Goal: Task Accomplishment & Management: Use online tool/utility

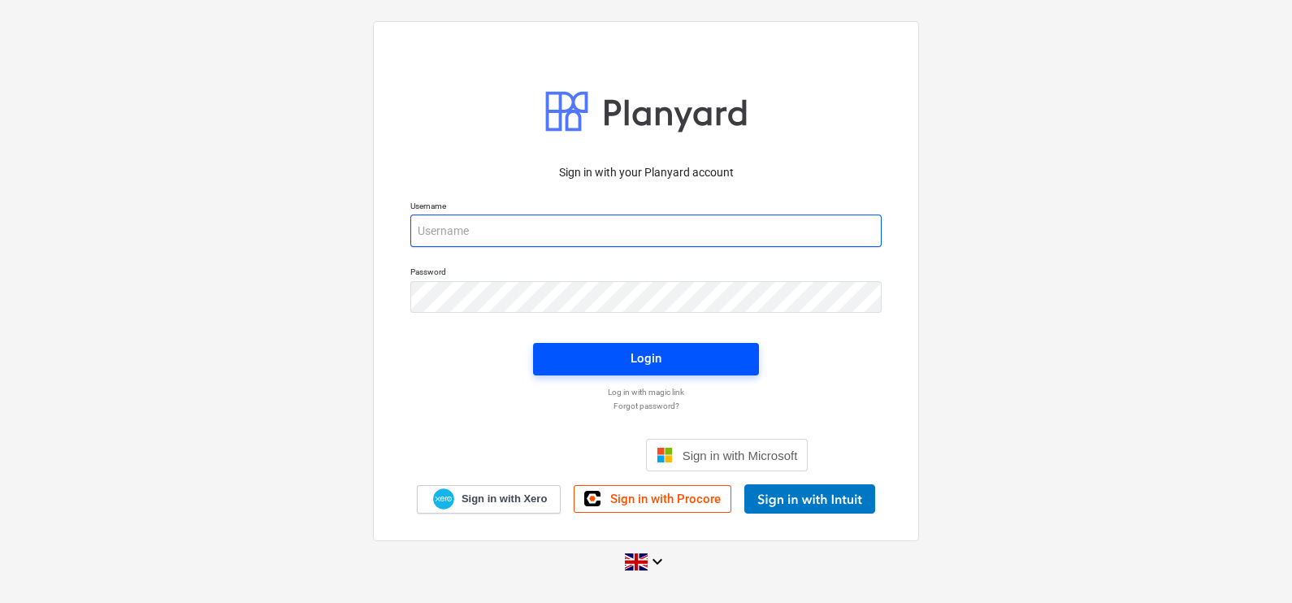
type input "[EMAIL_ADDRESS][DOMAIN_NAME]"
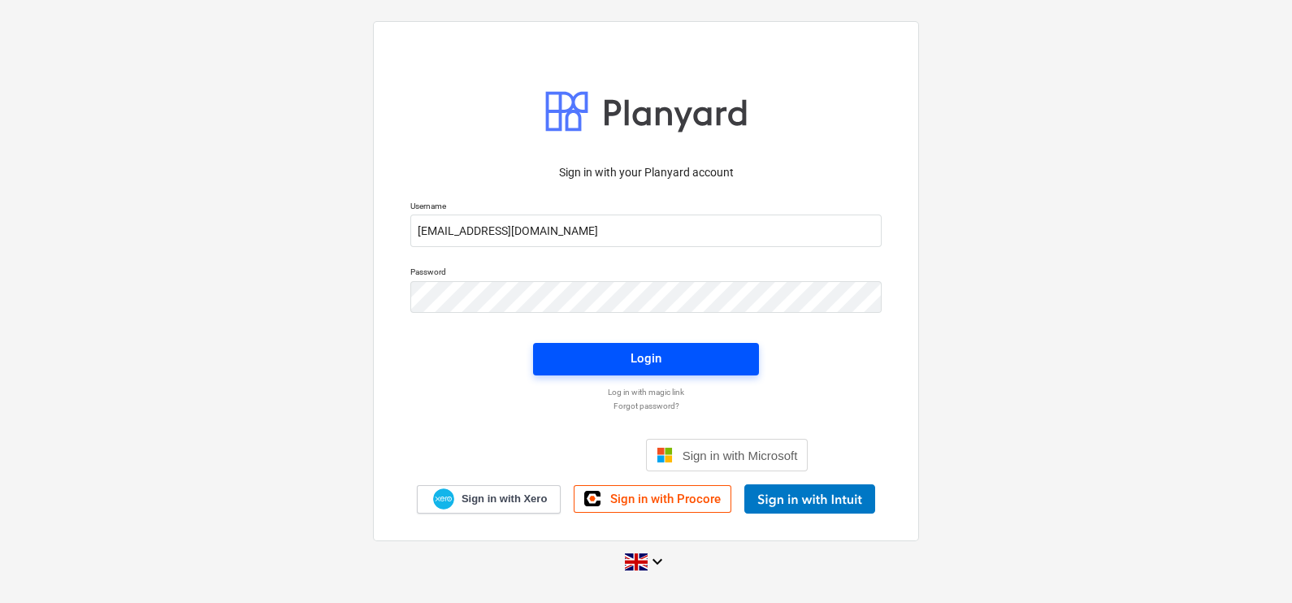
click at [643, 367] on div "Login" at bounding box center [645, 358] width 31 height 21
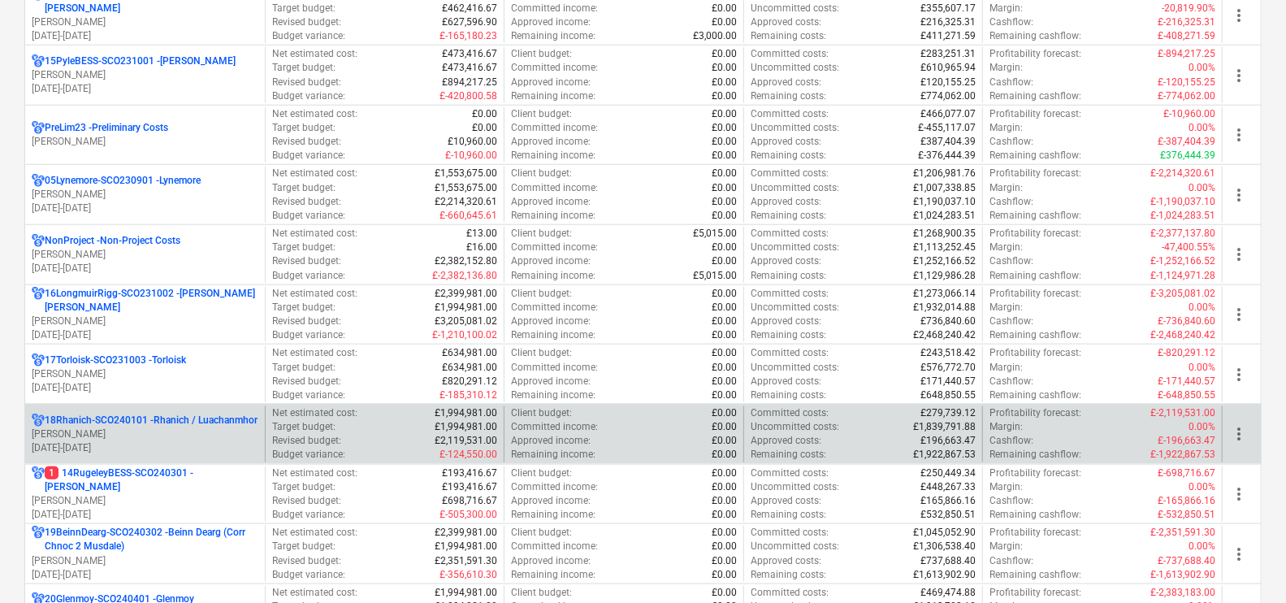
scroll to position [1015, 0]
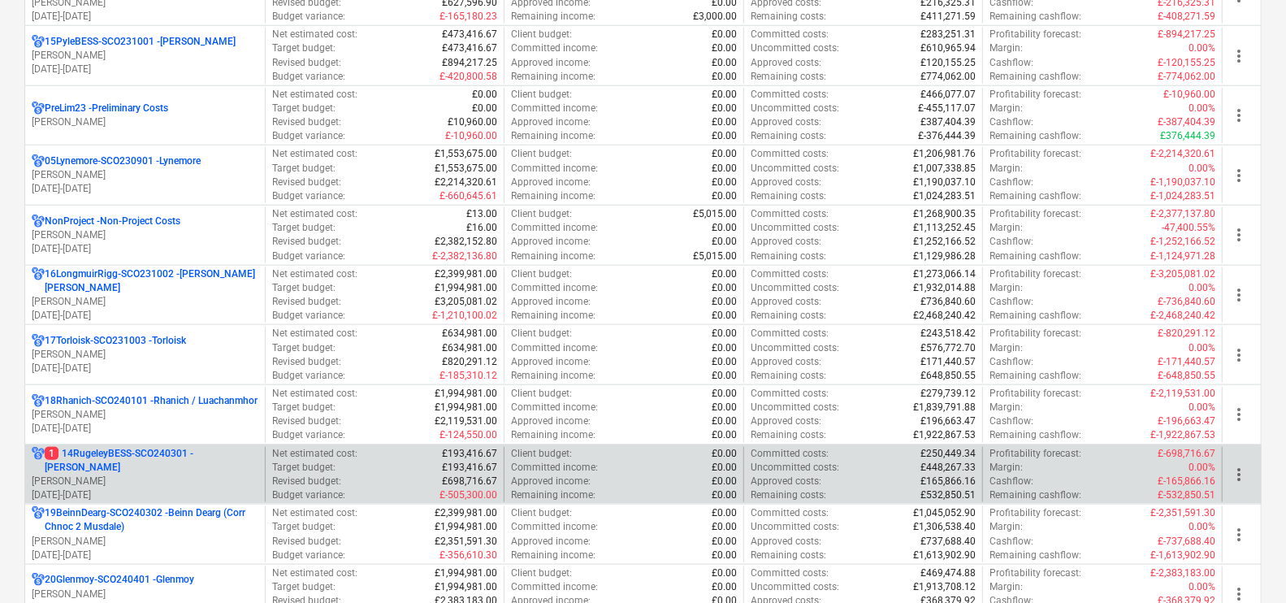
click at [225, 457] on p "1 14RugeleyBESS-SCO240301 - [PERSON_NAME]" at bounding box center [152, 461] width 214 height 28
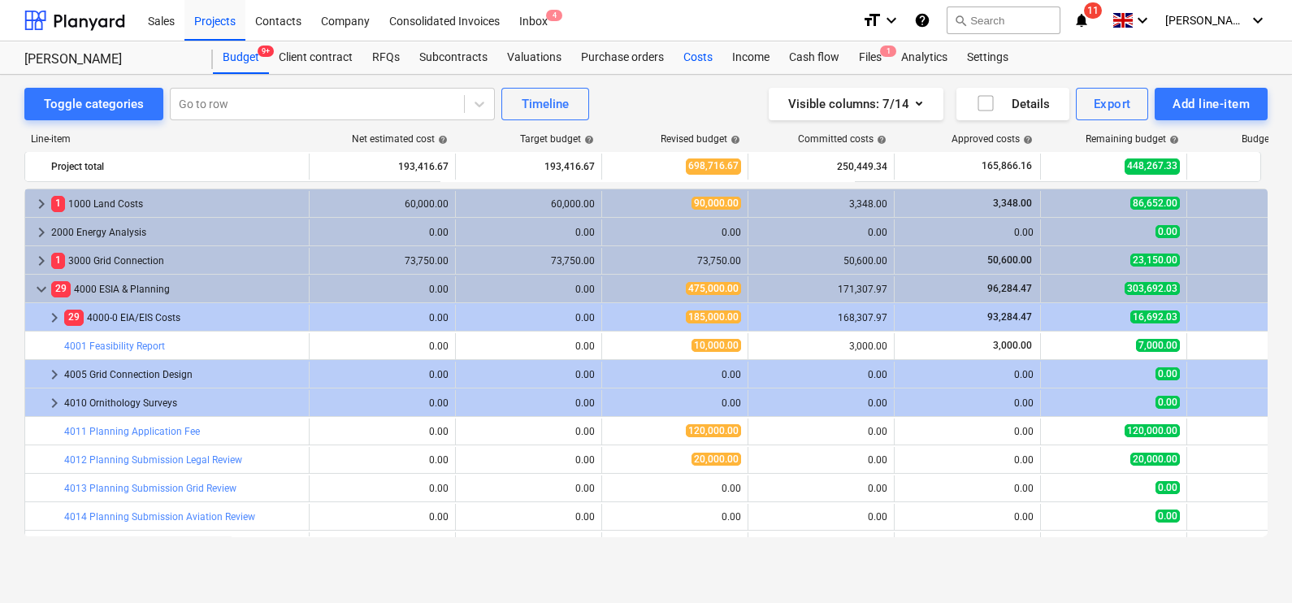
click at [698, 51] on div "Costs" at bounding box center [697, 57] width 49 height 32
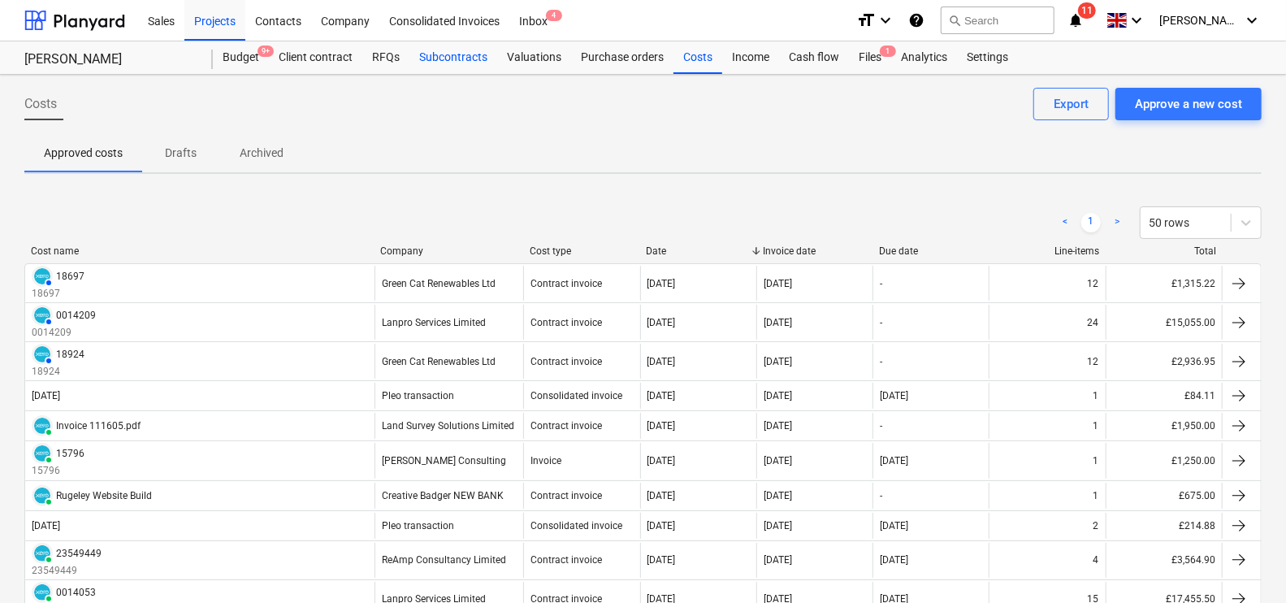
click at [450, 65] on div "Subcontracts" at bounding box center [453, 57] width 88 height 32
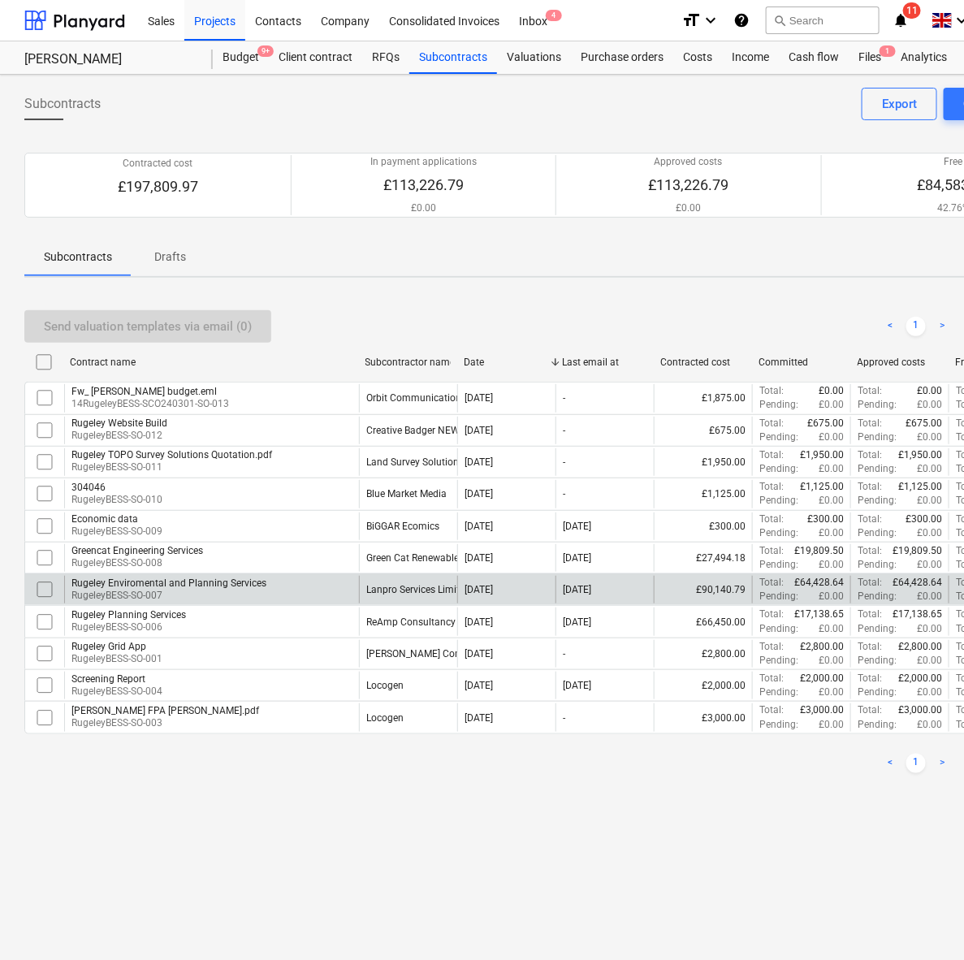
click at [398, 600] on div "Lanpro Services Limited" at bounding box center [408, 590] width 98 height 28
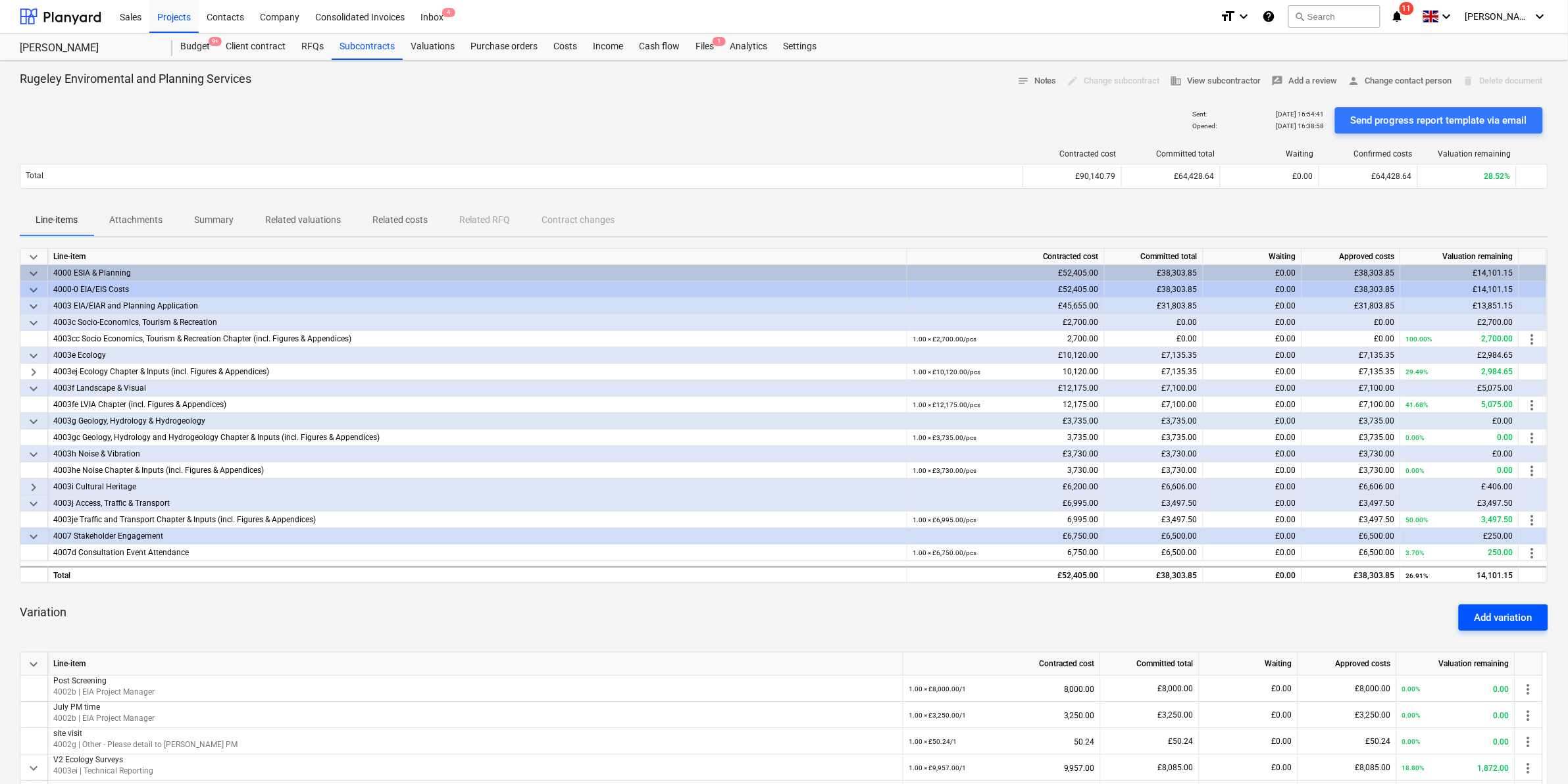
click at [1046, 488] on button "Add variation" at bounding box center [1503, 618] width 89 height 26
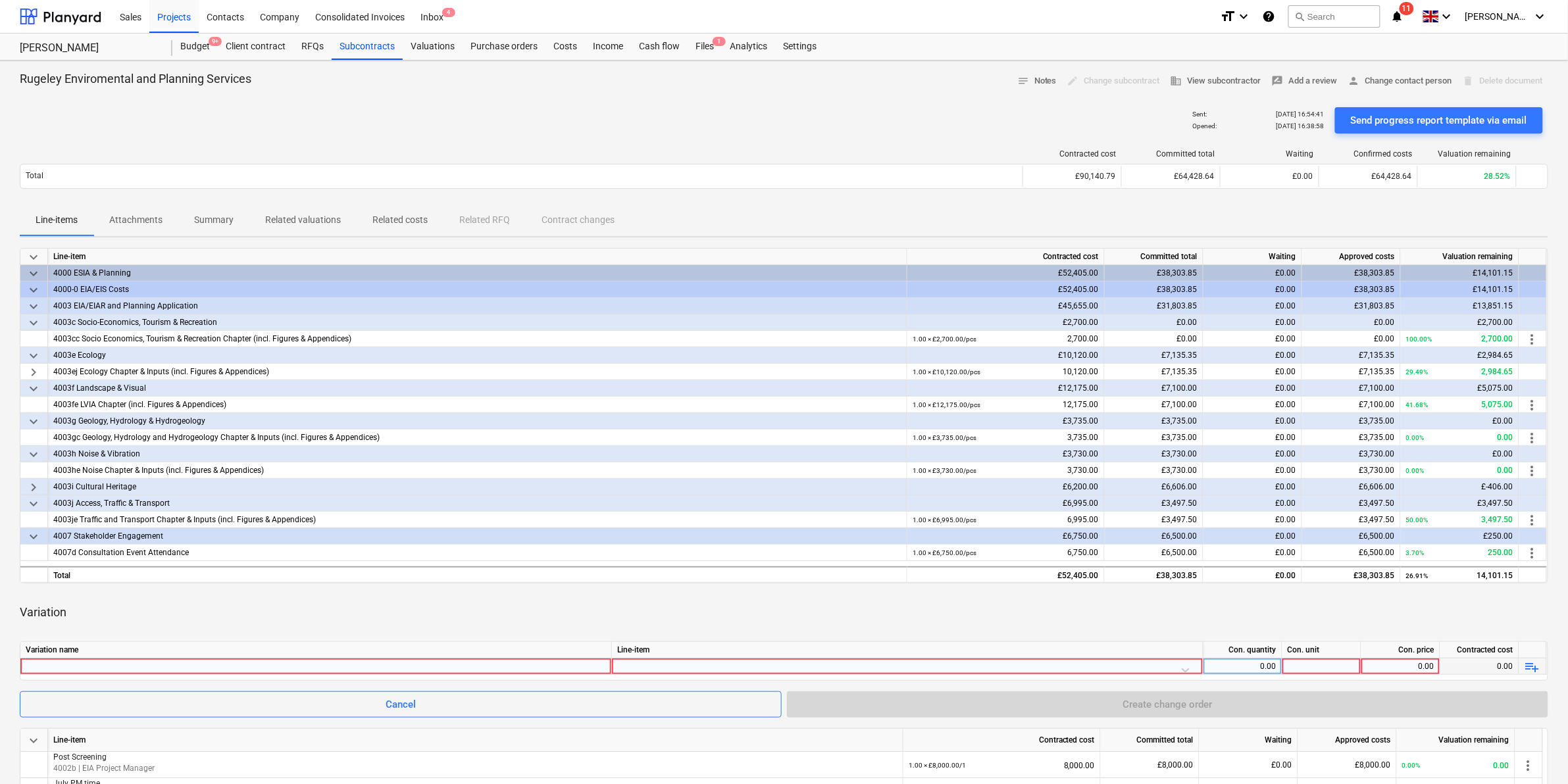
click at [360, 488] on div at bounding box center [316, 666] width 580 height 15
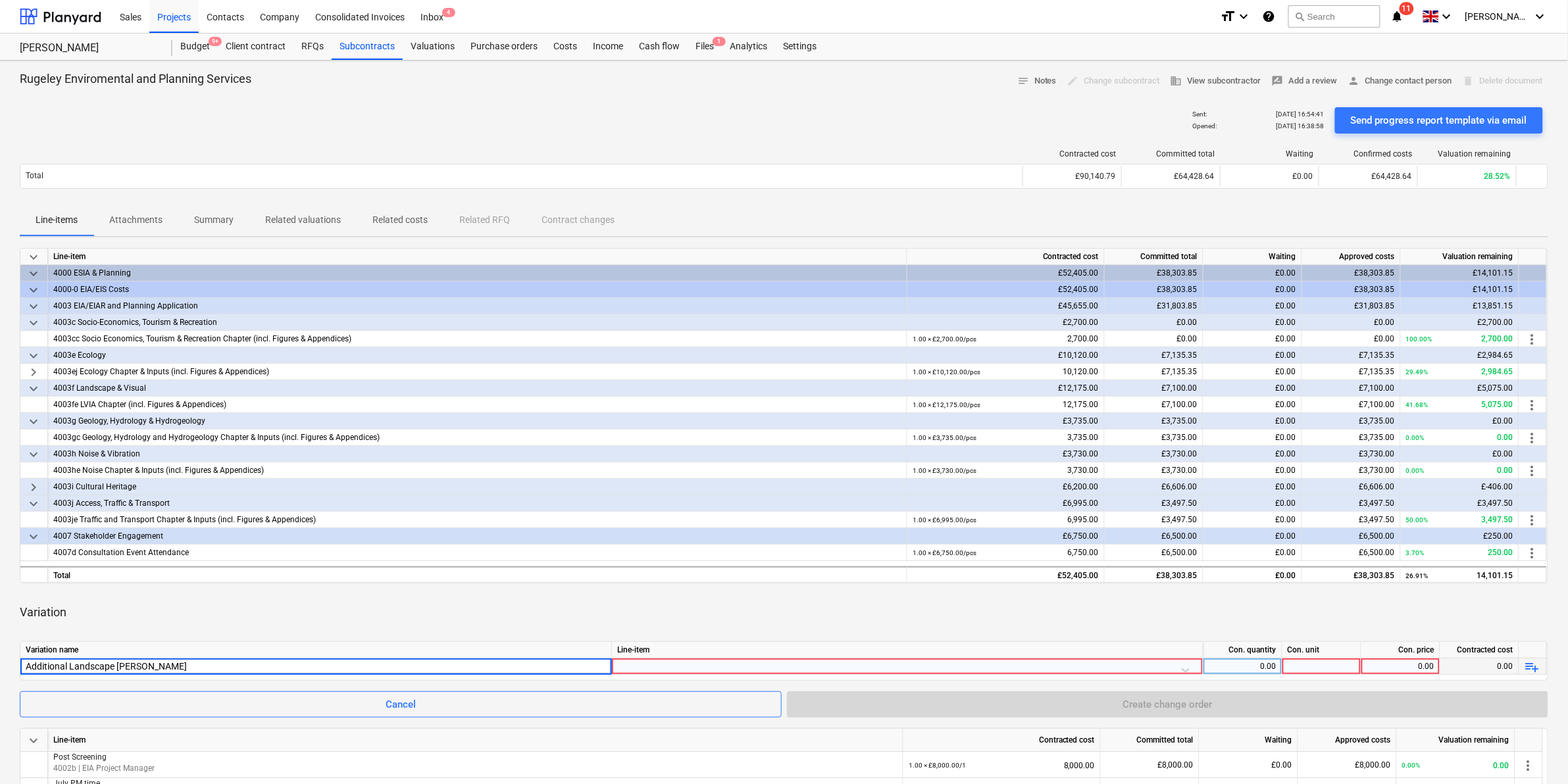
type input "Additional Landscape Time"
click at [622, 488] on div "Variation name Line-item Con. quantity Con. unit Con. price Contracted cost Add…" at bounding box center [783, 661] width 1528 height 40
click at [646, 488] on div at bounding box center [907, 670] width 580 height 23
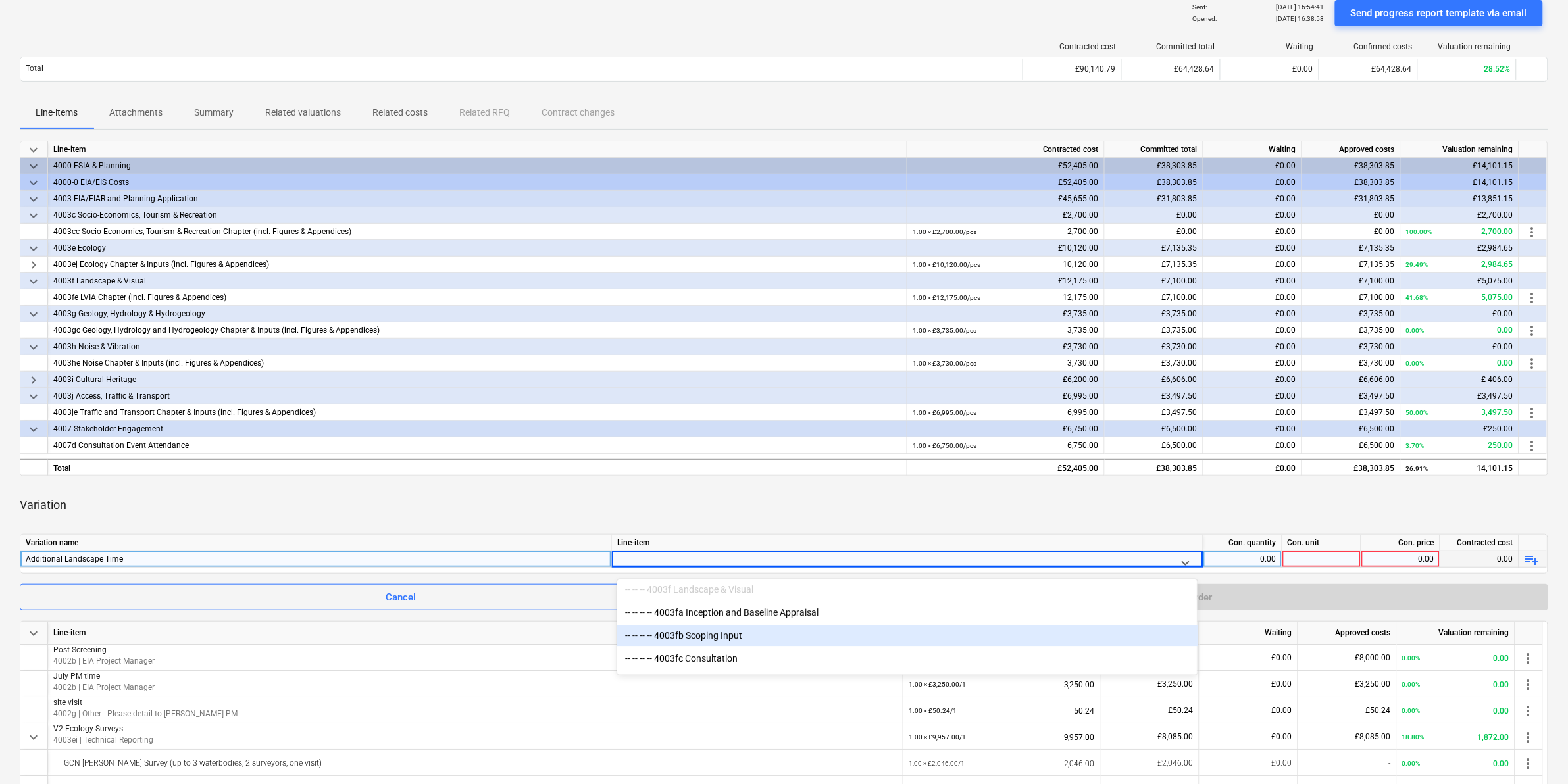
scroll to position [1974, 0]
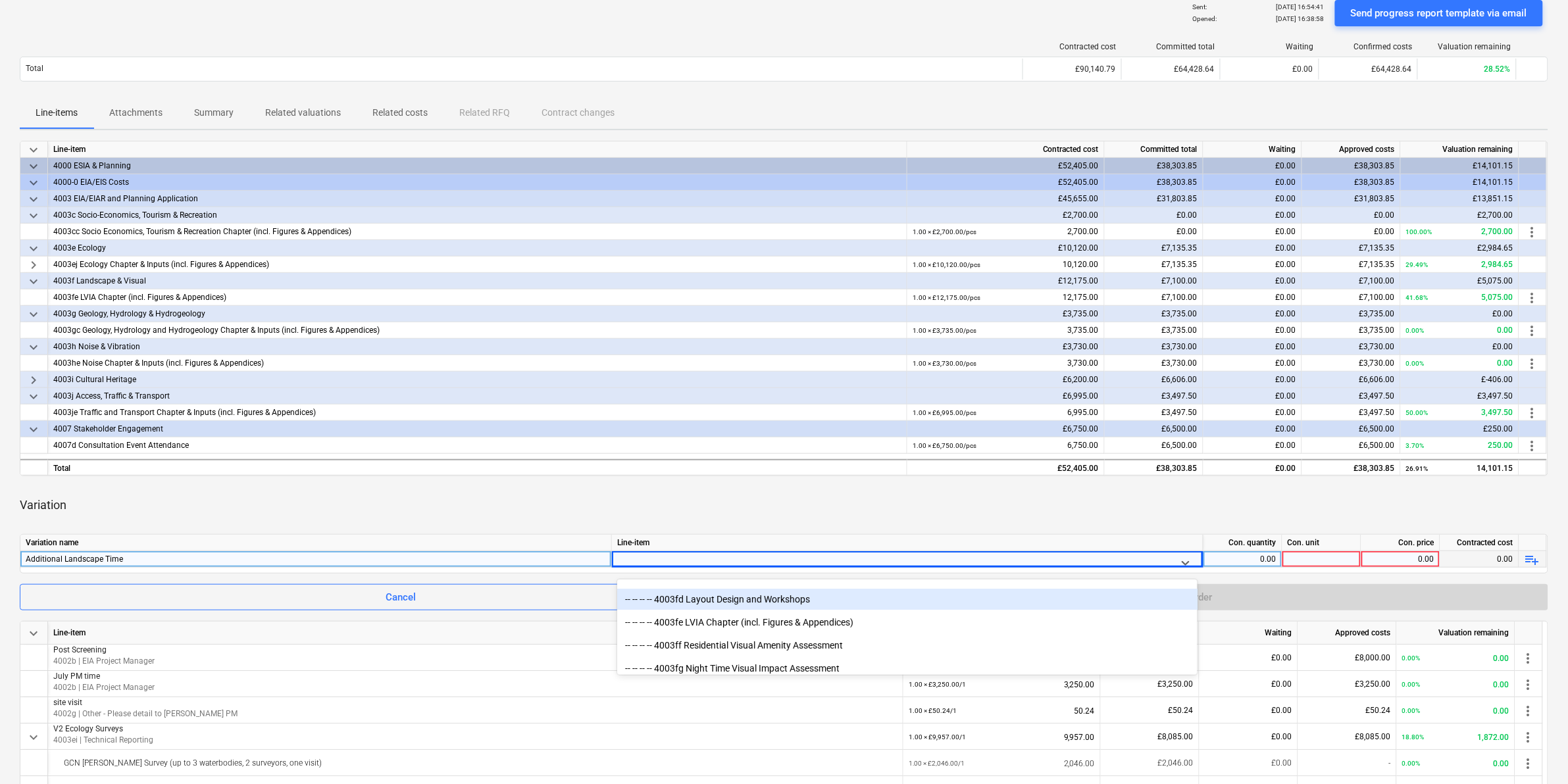
click at [738, 488] on div "-- -- -- -- 4003fd Layout Design and Workshops" at bounding box center [907, 599] width 580 height 21
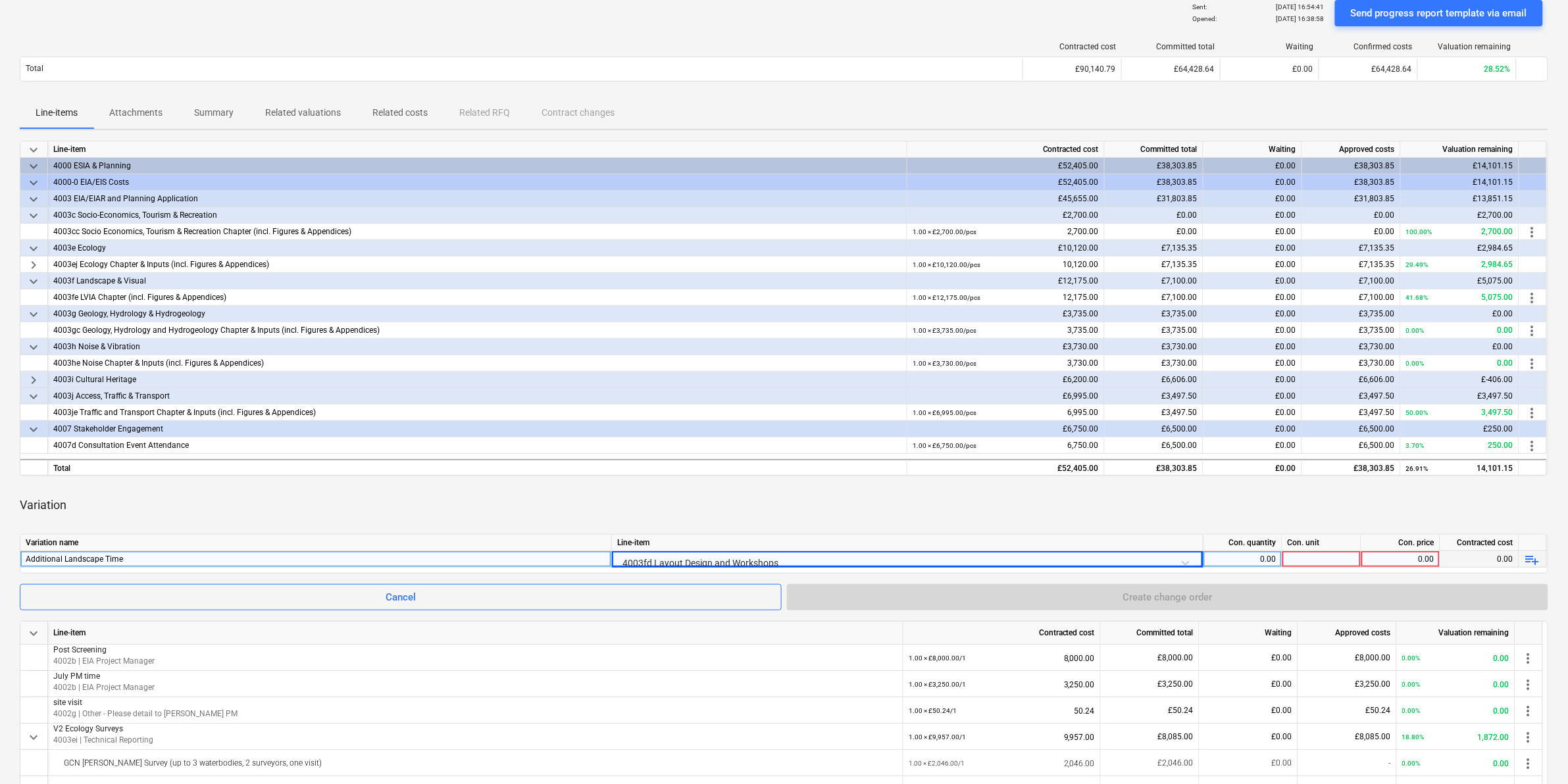
click at [1046, 488] on div "playlist_add" at bounding box center [1533, 560] width 28 height 16
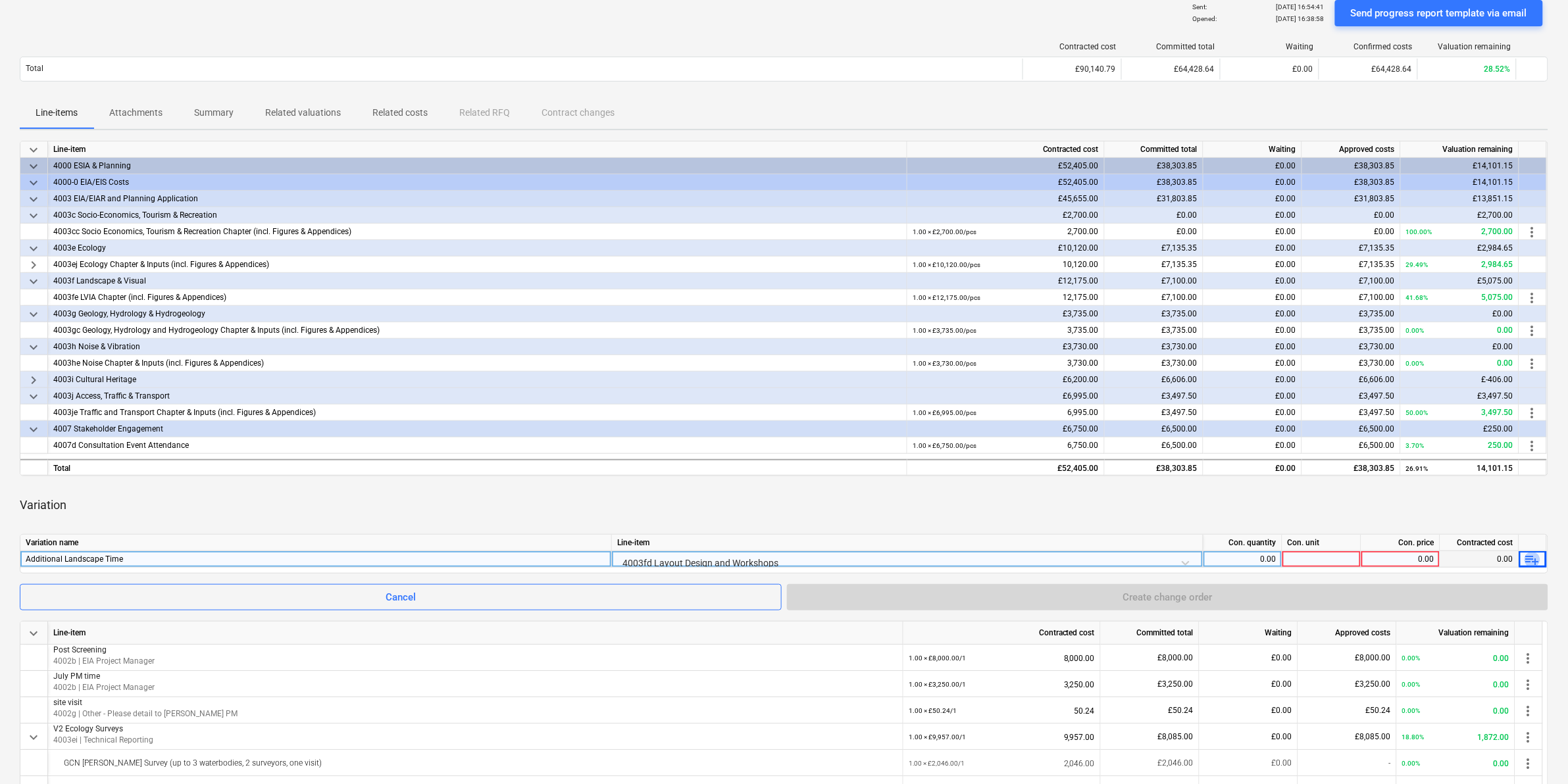
click at [1046, 488] on span "playlist_add" at bounding box center [1532, 560] width 15 height 15
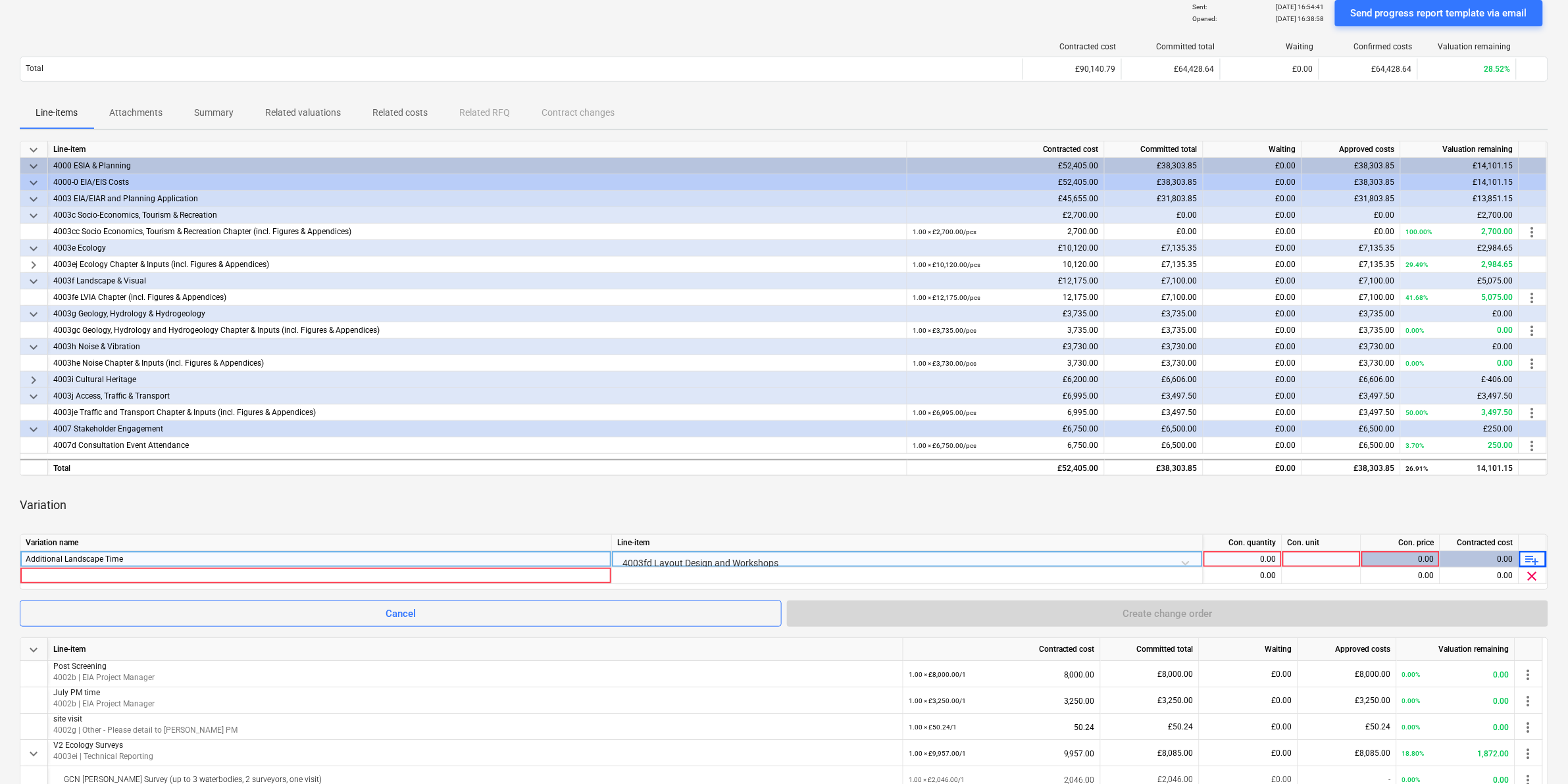
click at [1046, 488] on span "playlist_add" at bounding box center [1532, 560] width 15 height 15
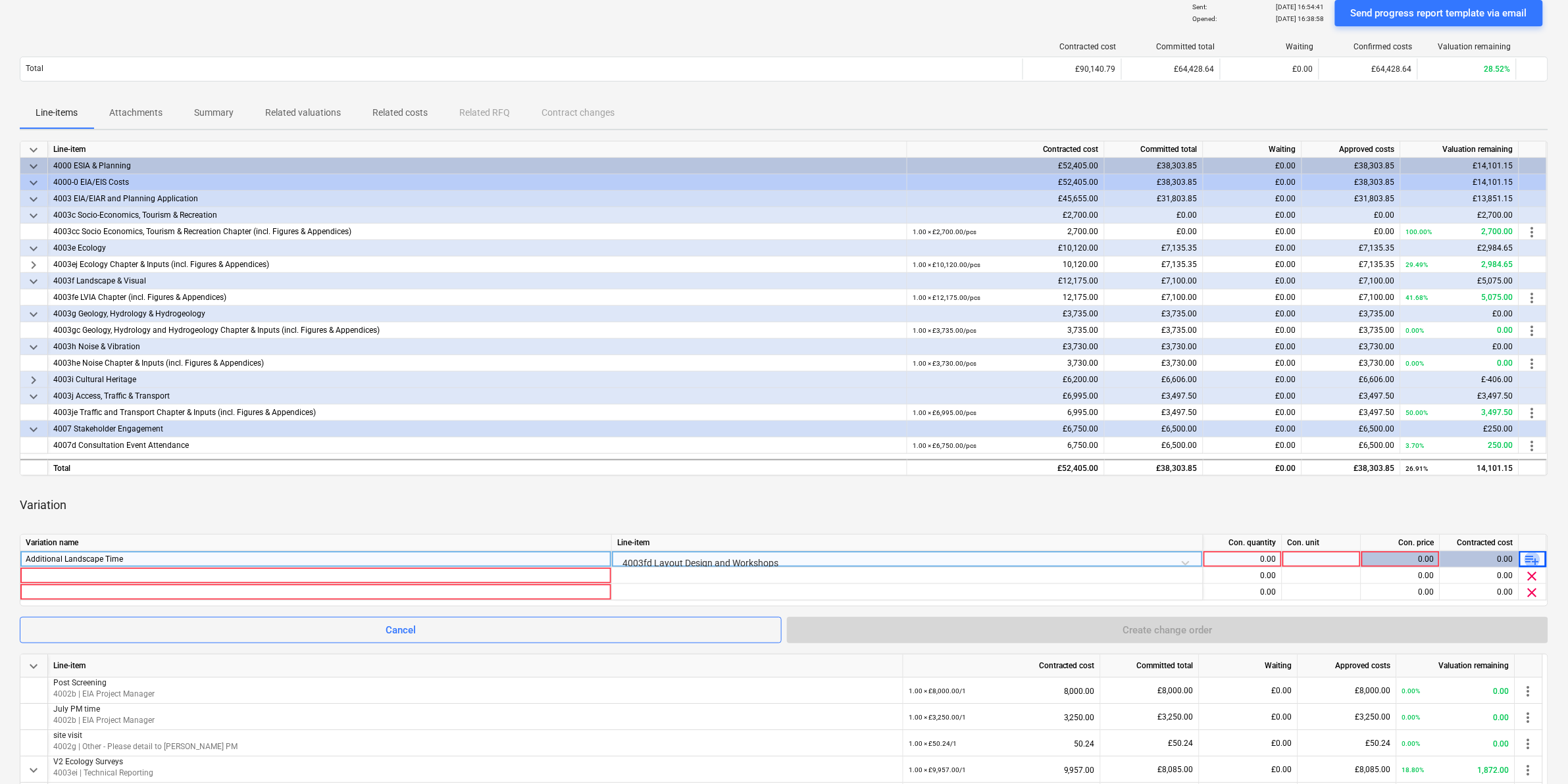
click at [1046, 488] on span "playlist_add" at bounding box center [1532, 560] width 15 height 15
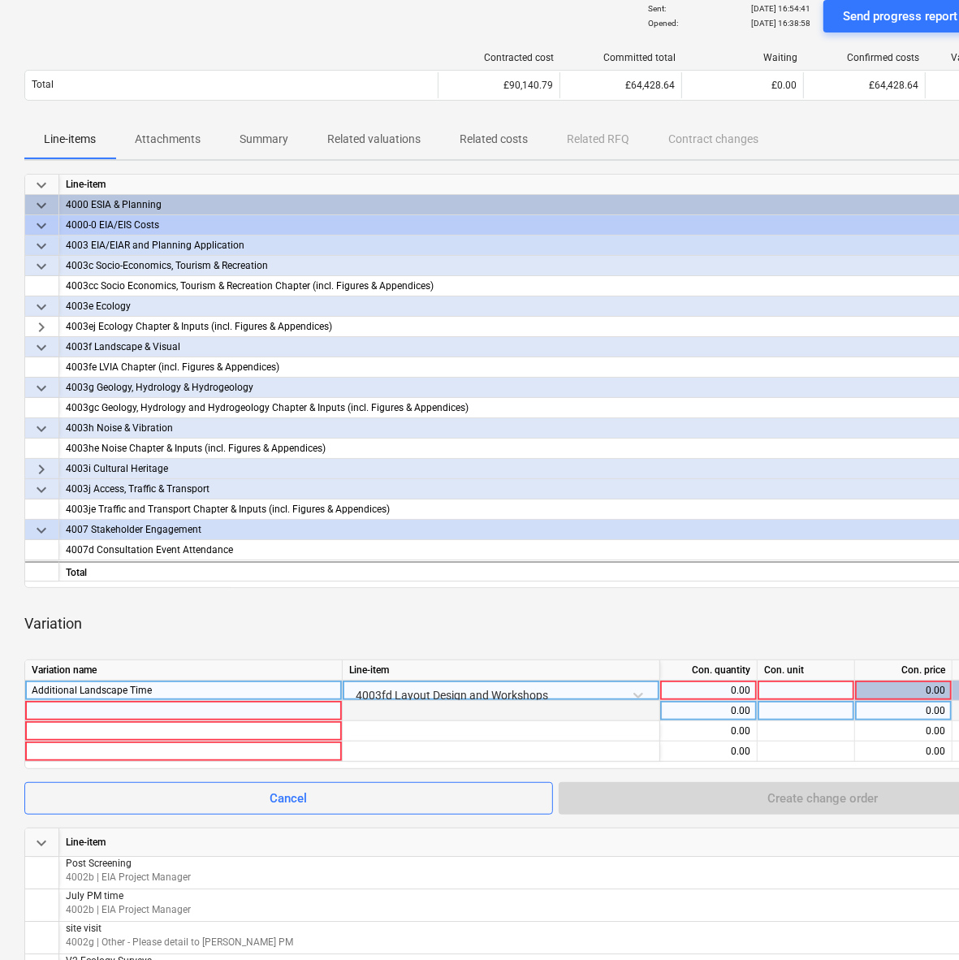
click at [210, 602] on div at bounding box center [184, 710] width 304 height 19
type input "a"
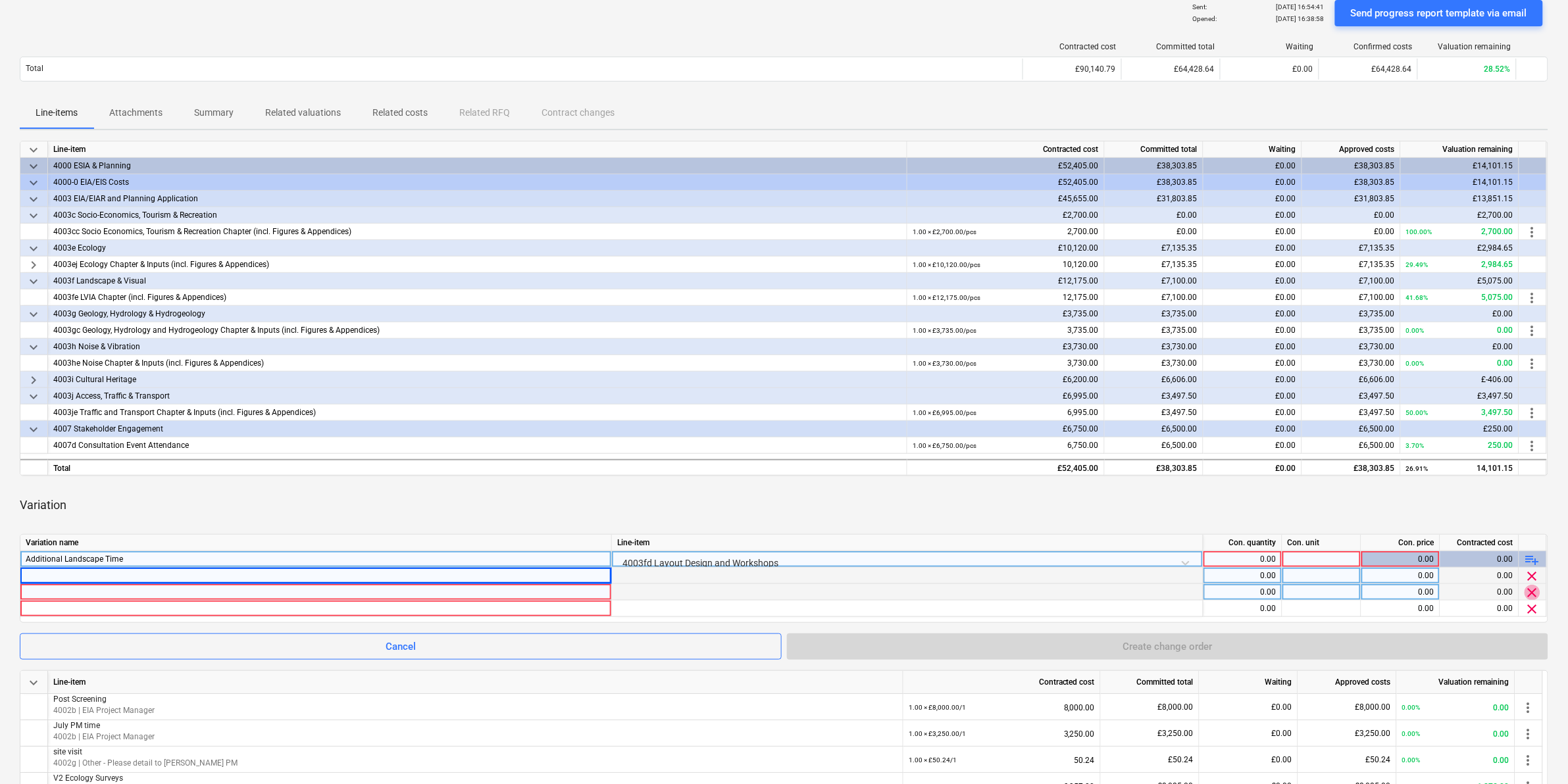
click at [1046, 488] on span "clear" at bounding box center [1532, 592] width 15 height 15
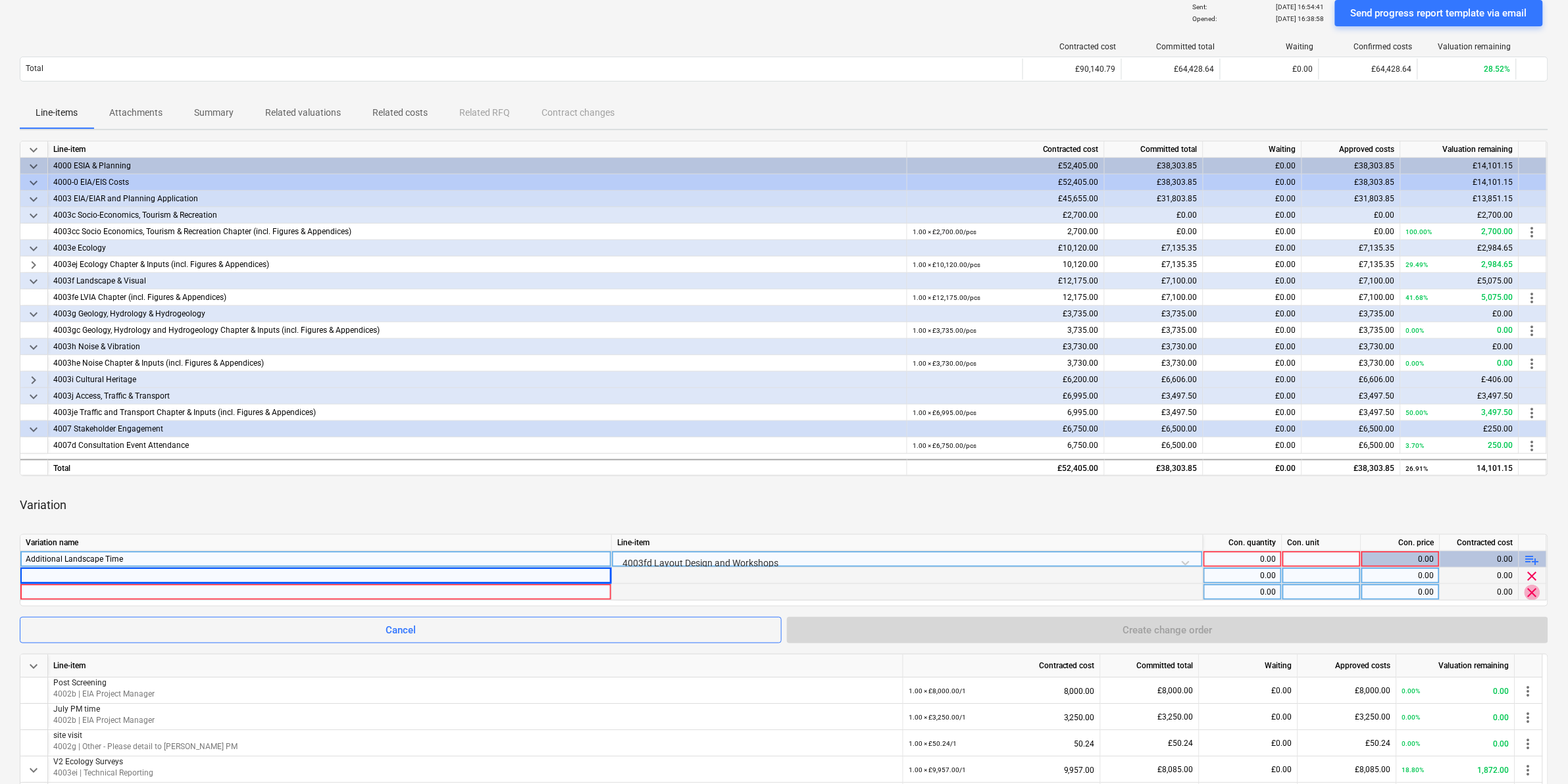
click at [1046, 488] on span "clear" at bounding box center [1532, 592] width 15 height 15
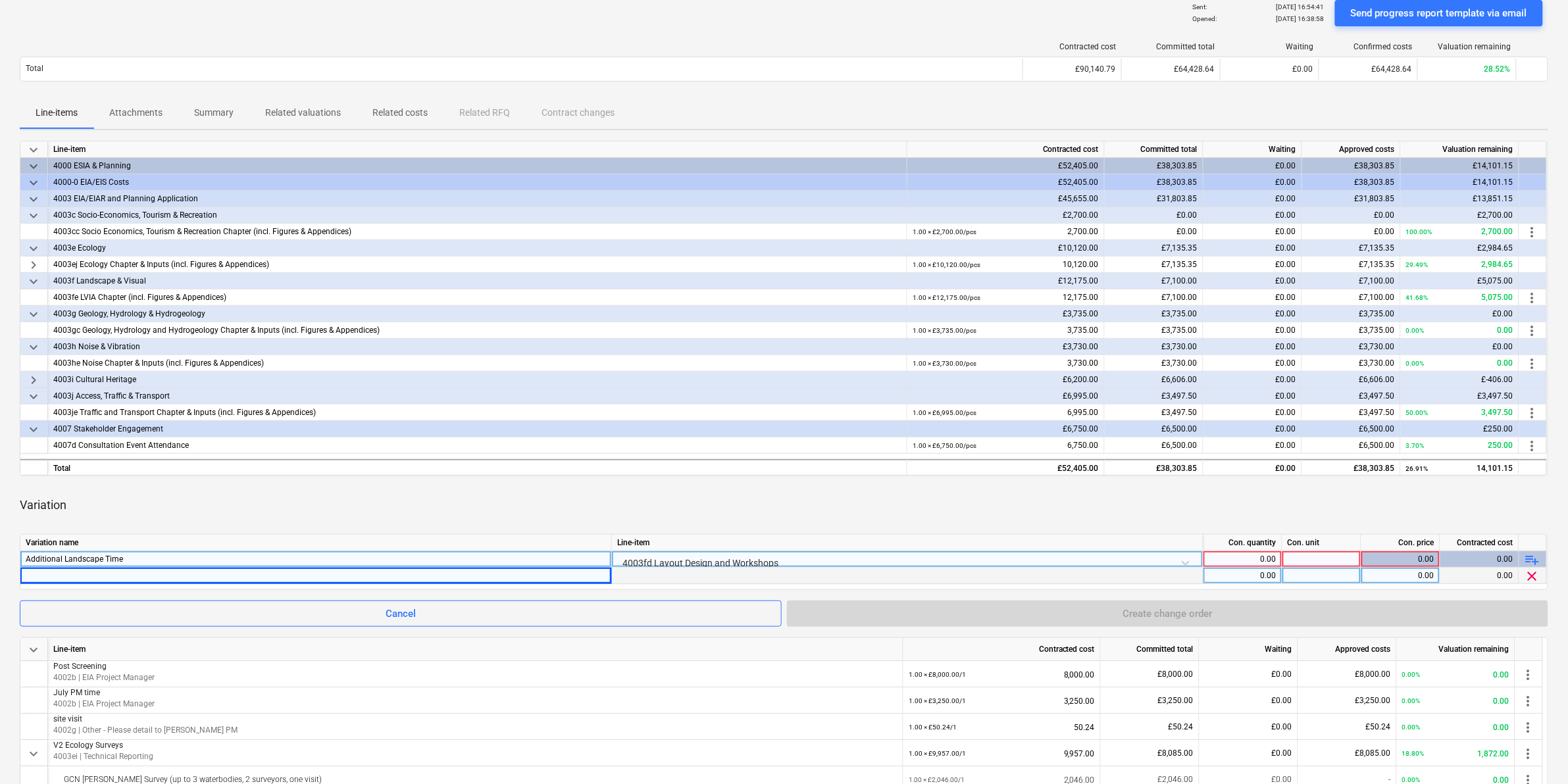
click at [1046, 488] on span "clear" at bounding box center [1532, 576] width 15 height 15
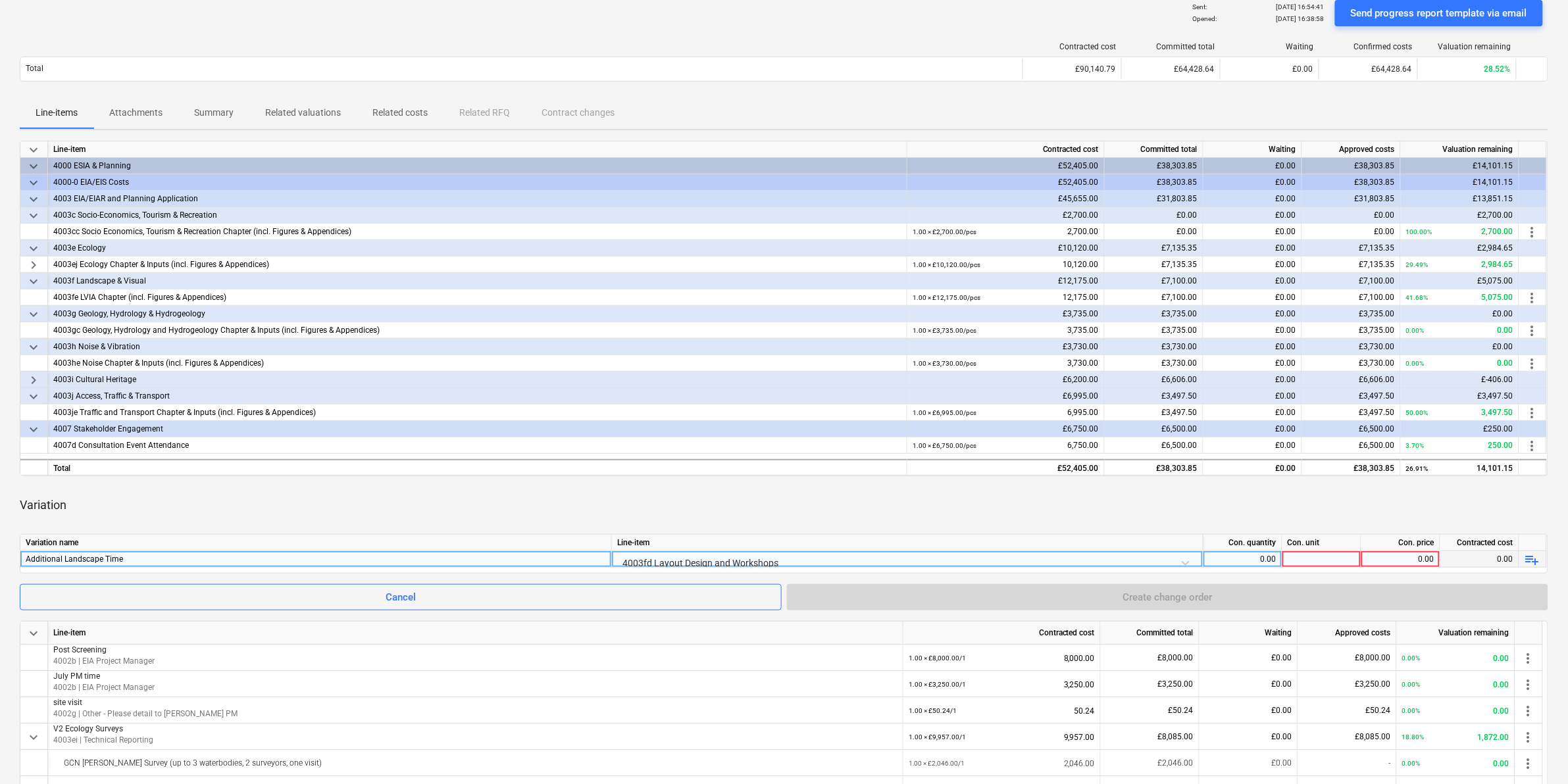
click at [740, 488] on div "4003fd Layout Design and Workshops" at bounding box center [907, 563] width 580 height 23
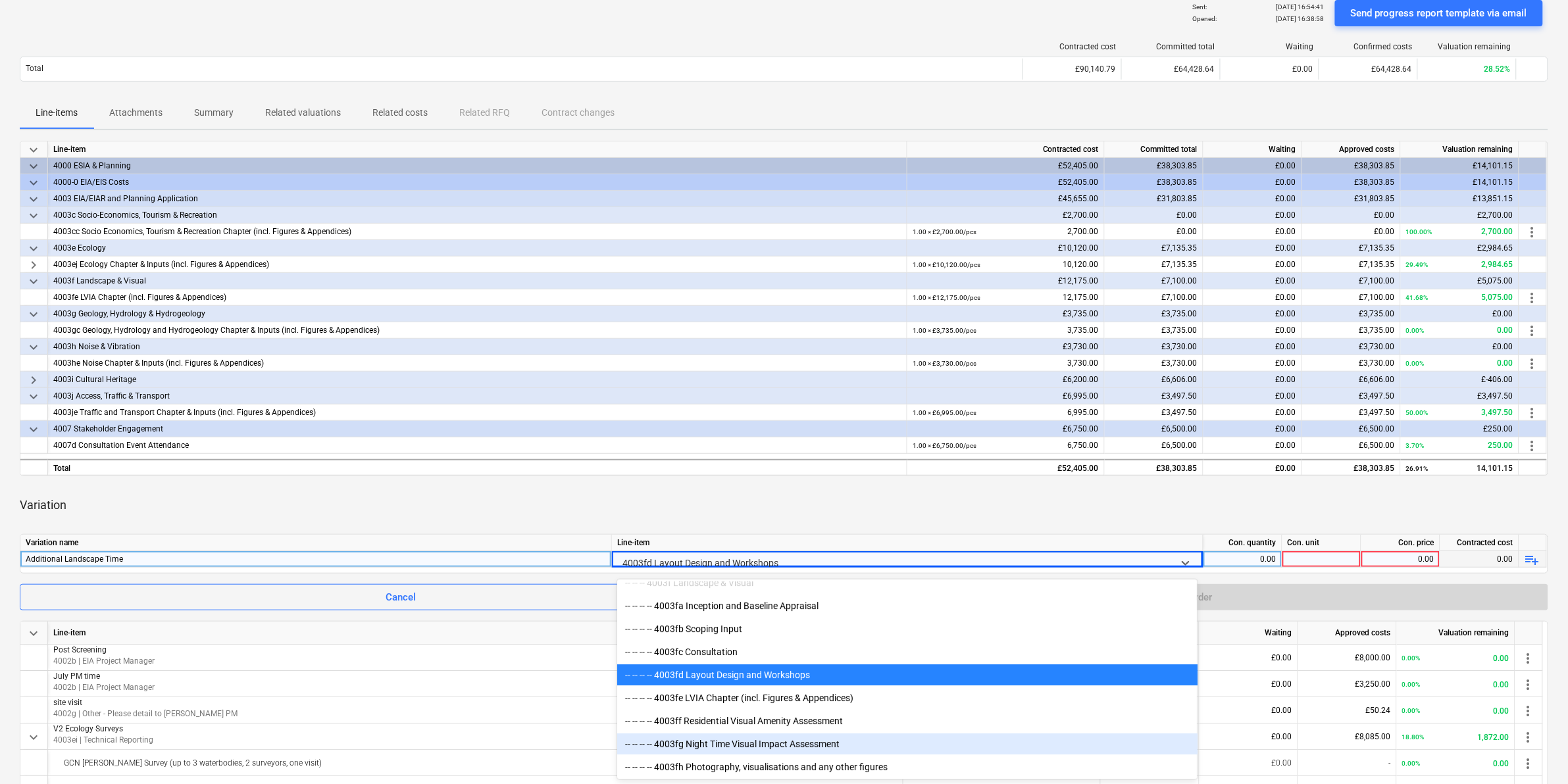
scroll to position [1980, 0]
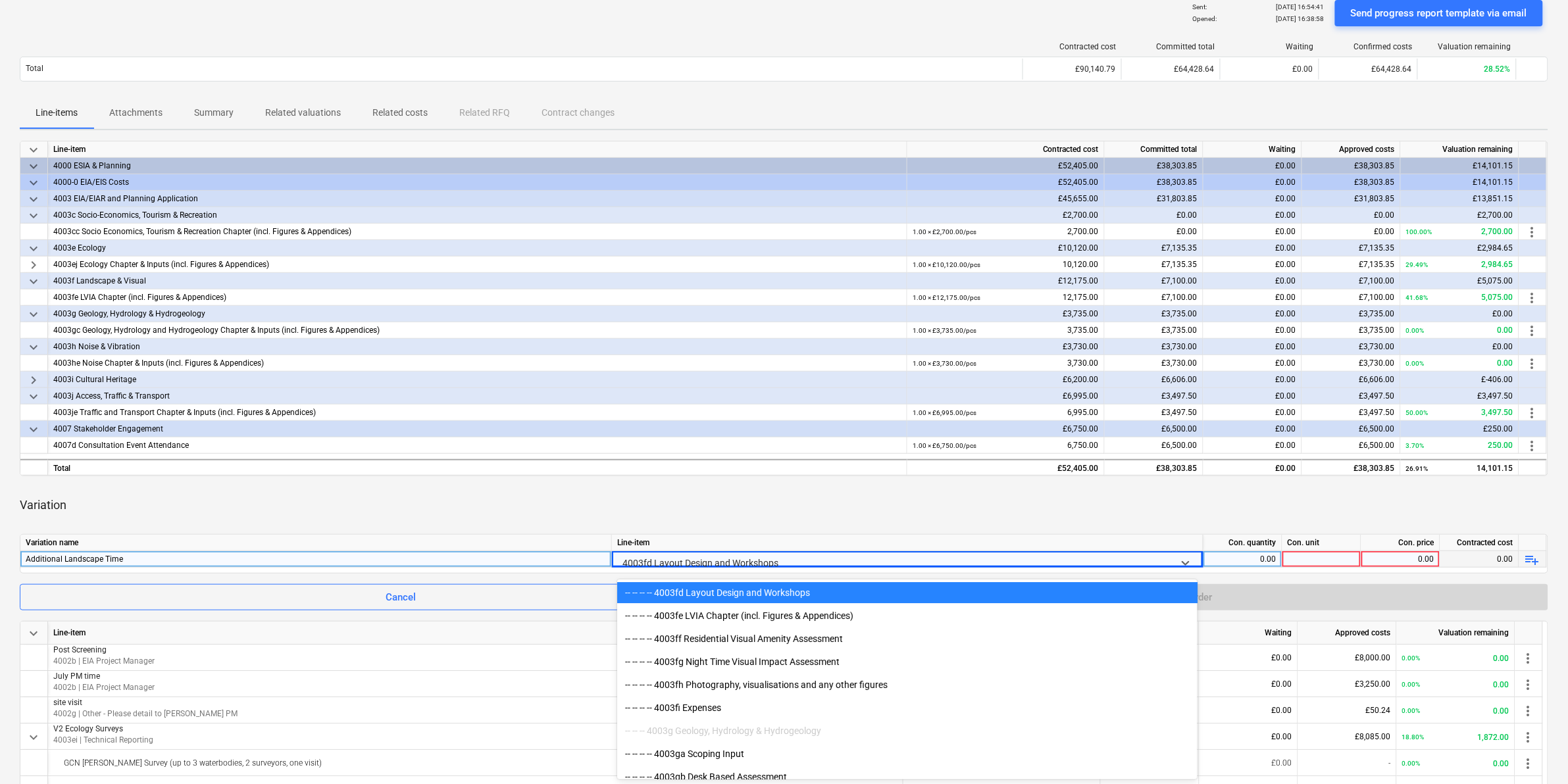
click at [837, 488] on div "-- -- -- -- 4003fd Layout Design and Workshops" at bounding box center [907, 593] width 580 height 21
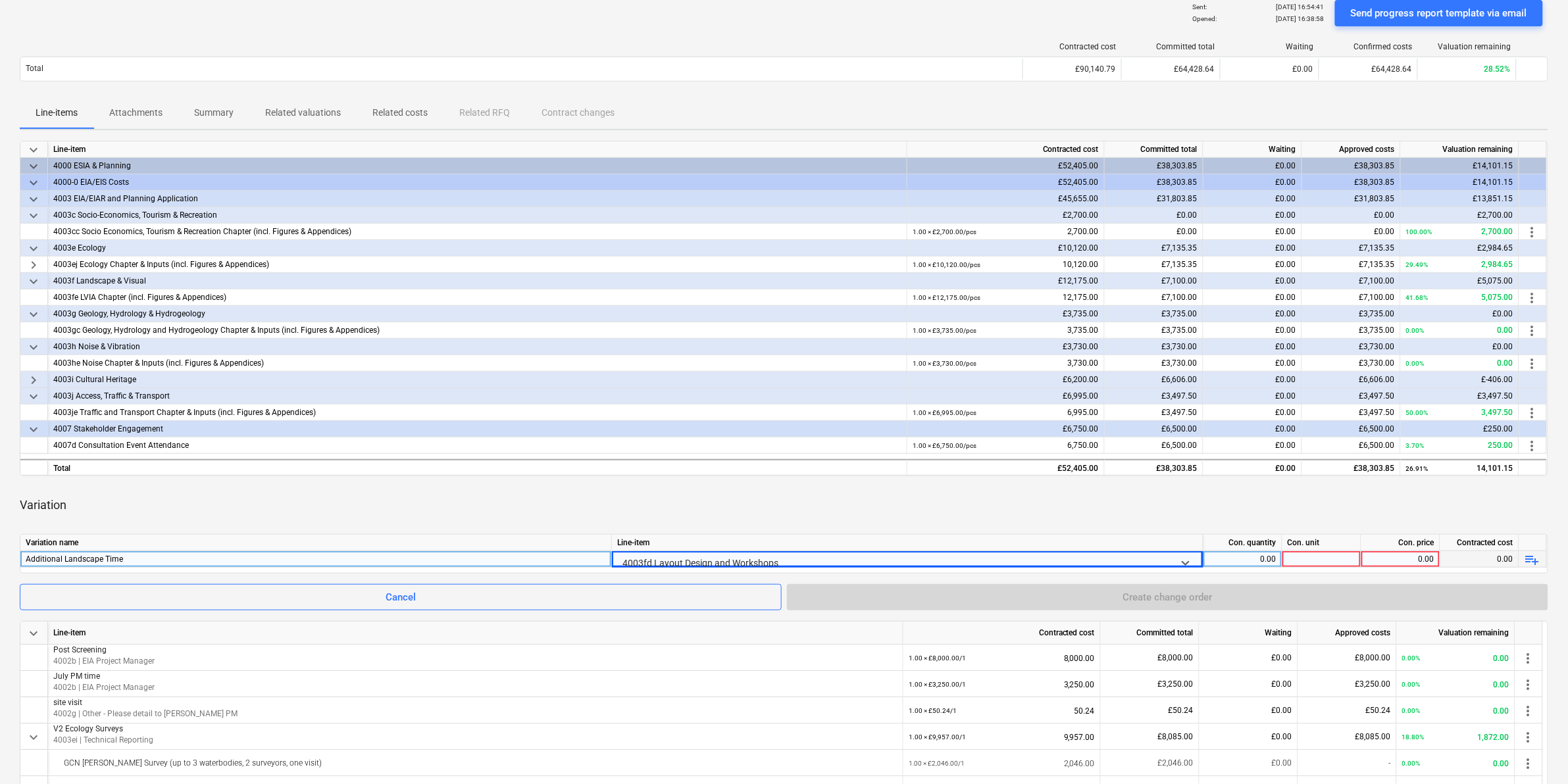
click at [1046, 488] on div "0.00" at bounding box center [1242, 560] width 68 height 16
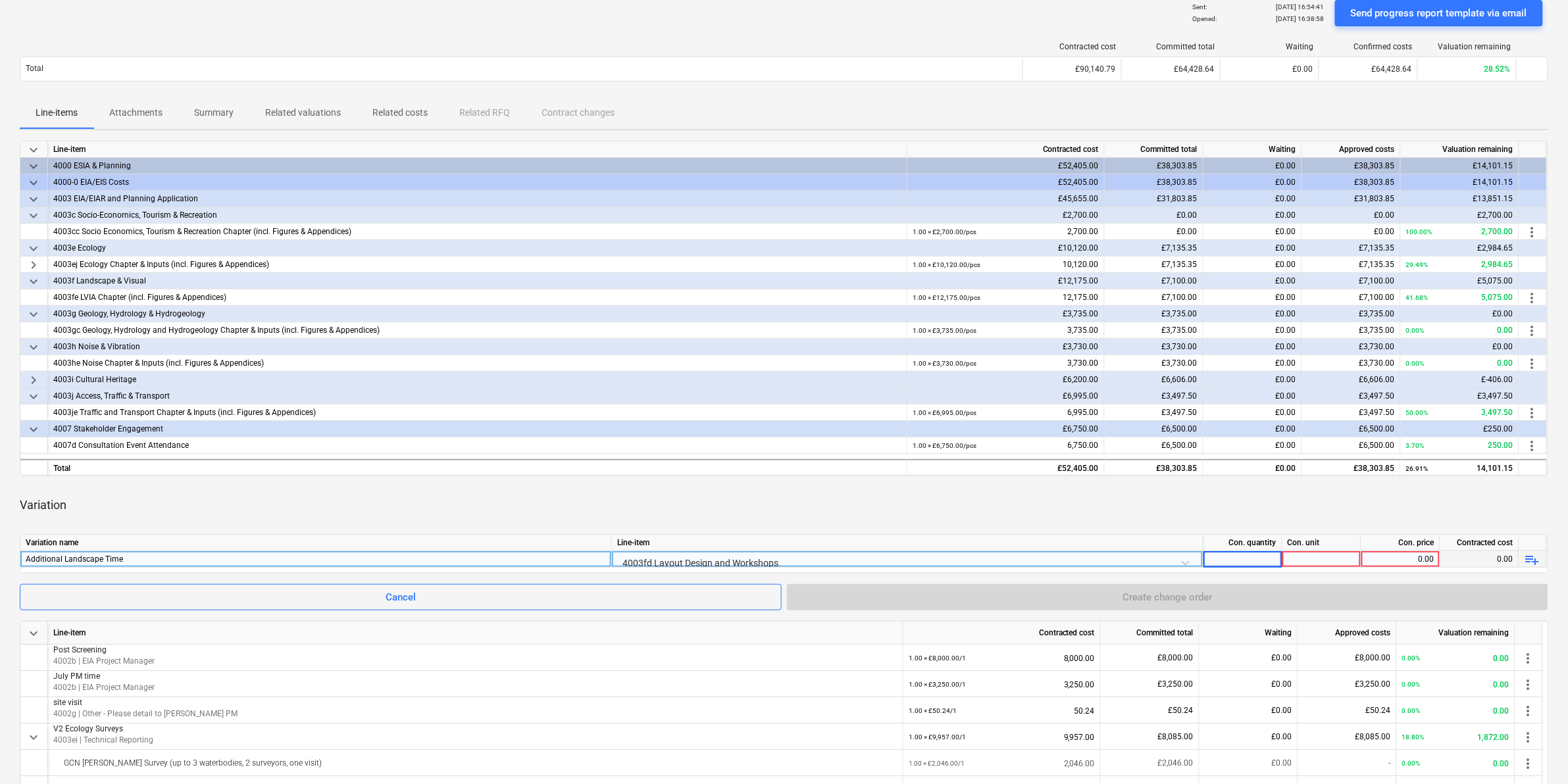
type input "1"
click at [1046, 488] on div at bounding box center [1321, 560] width 79 height 16
type input "1"
click at [1046, 488] on div "0.00" at bounding box center [1400, 560] width 68 height 16
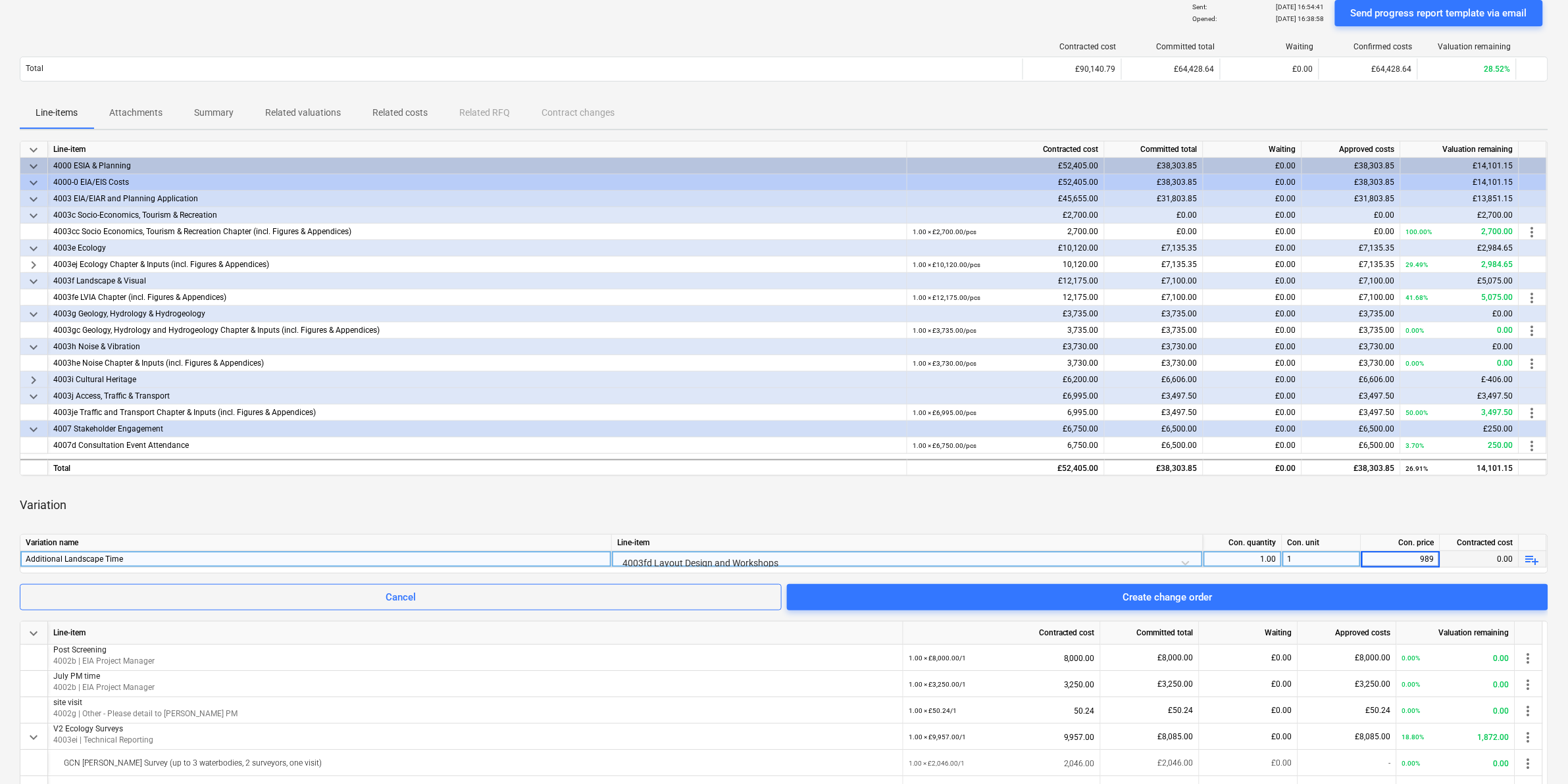
type input "9890"
click at [1046, 488] on div "Variation" at bounding box center [783, 505] width 1528 height 36
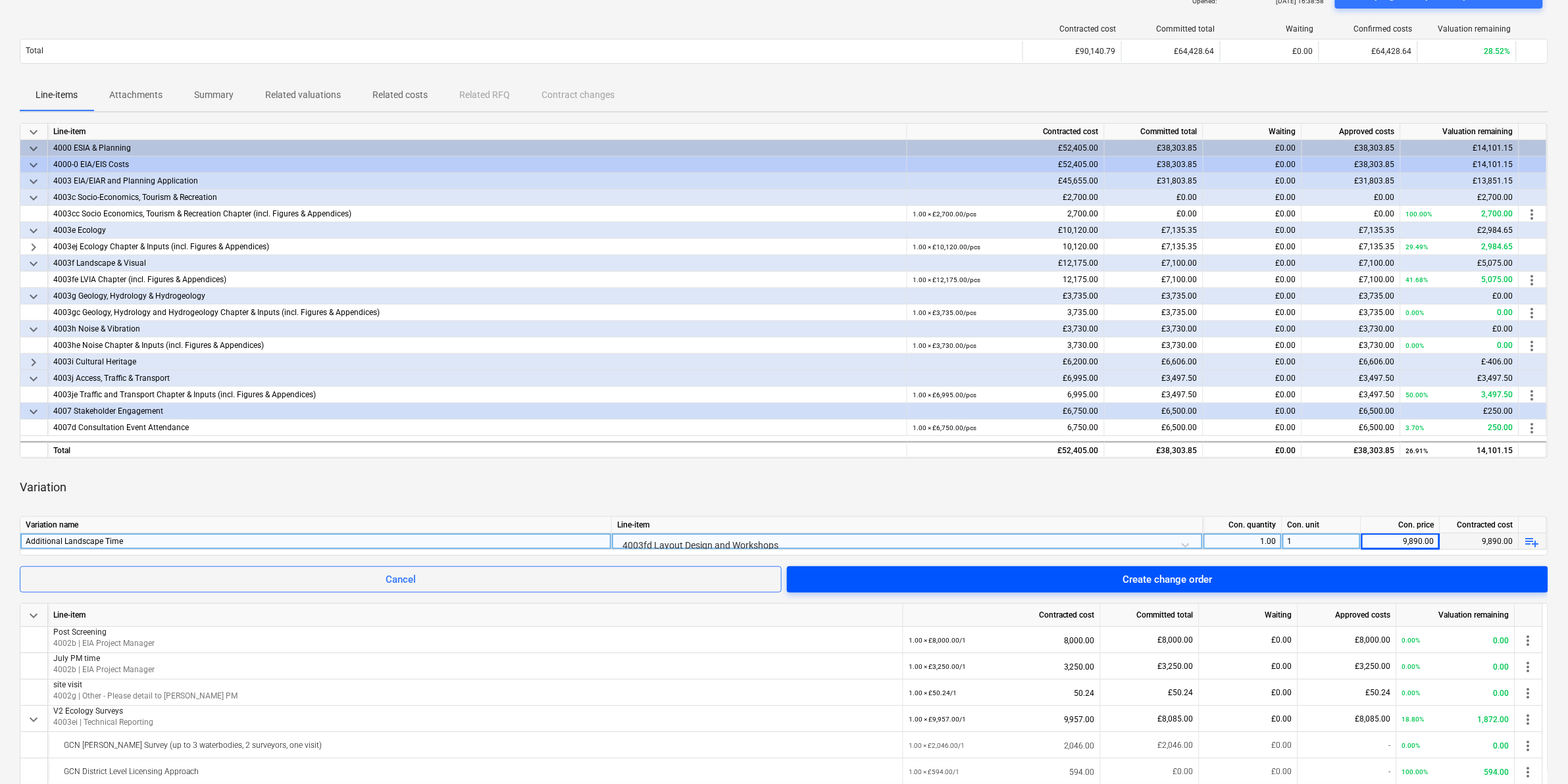
scroll to position [107, 0]
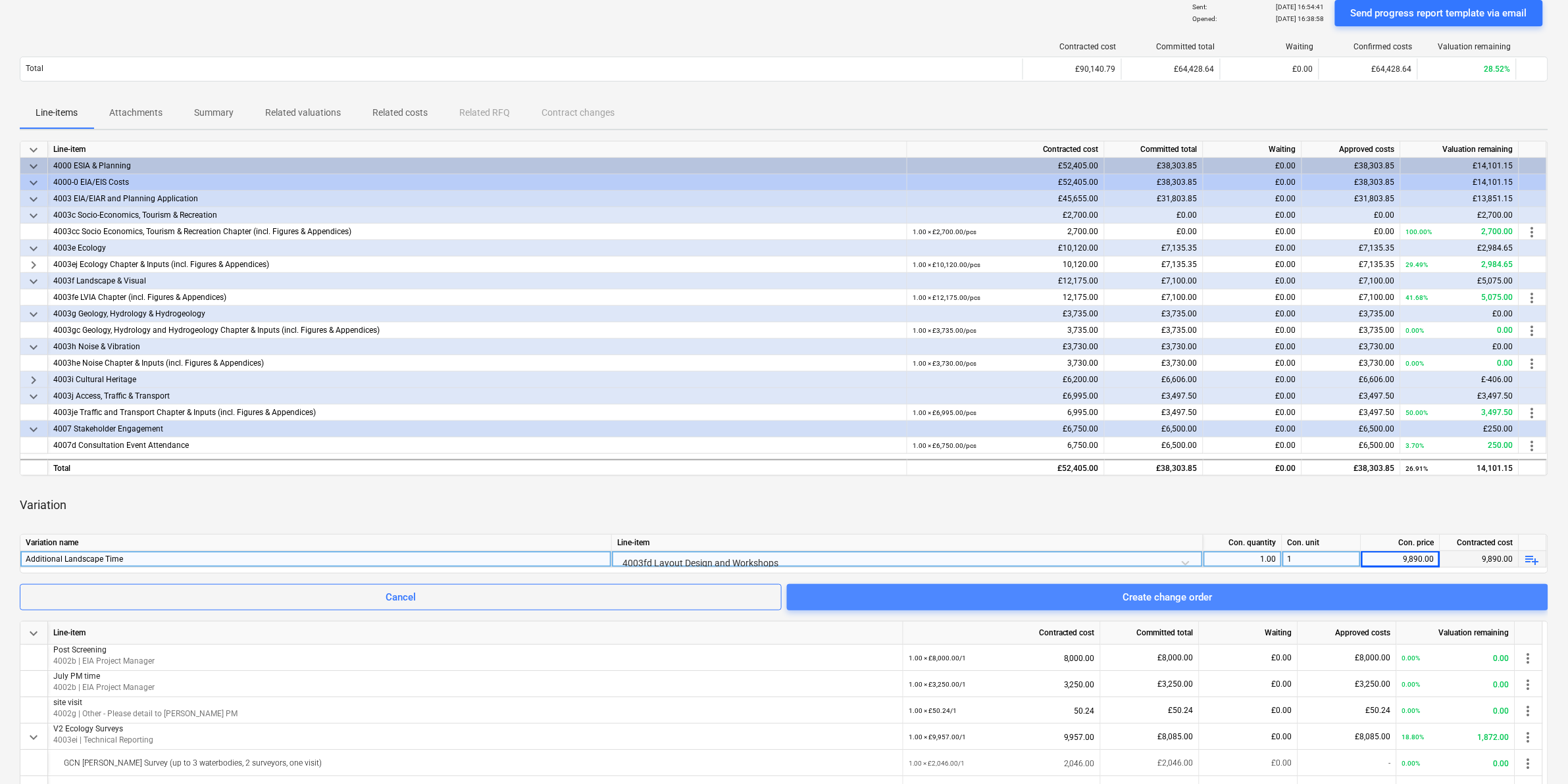
click at [1046, 488] on button "Create change order" at bounding box center [1168, 597] width 761 height 26
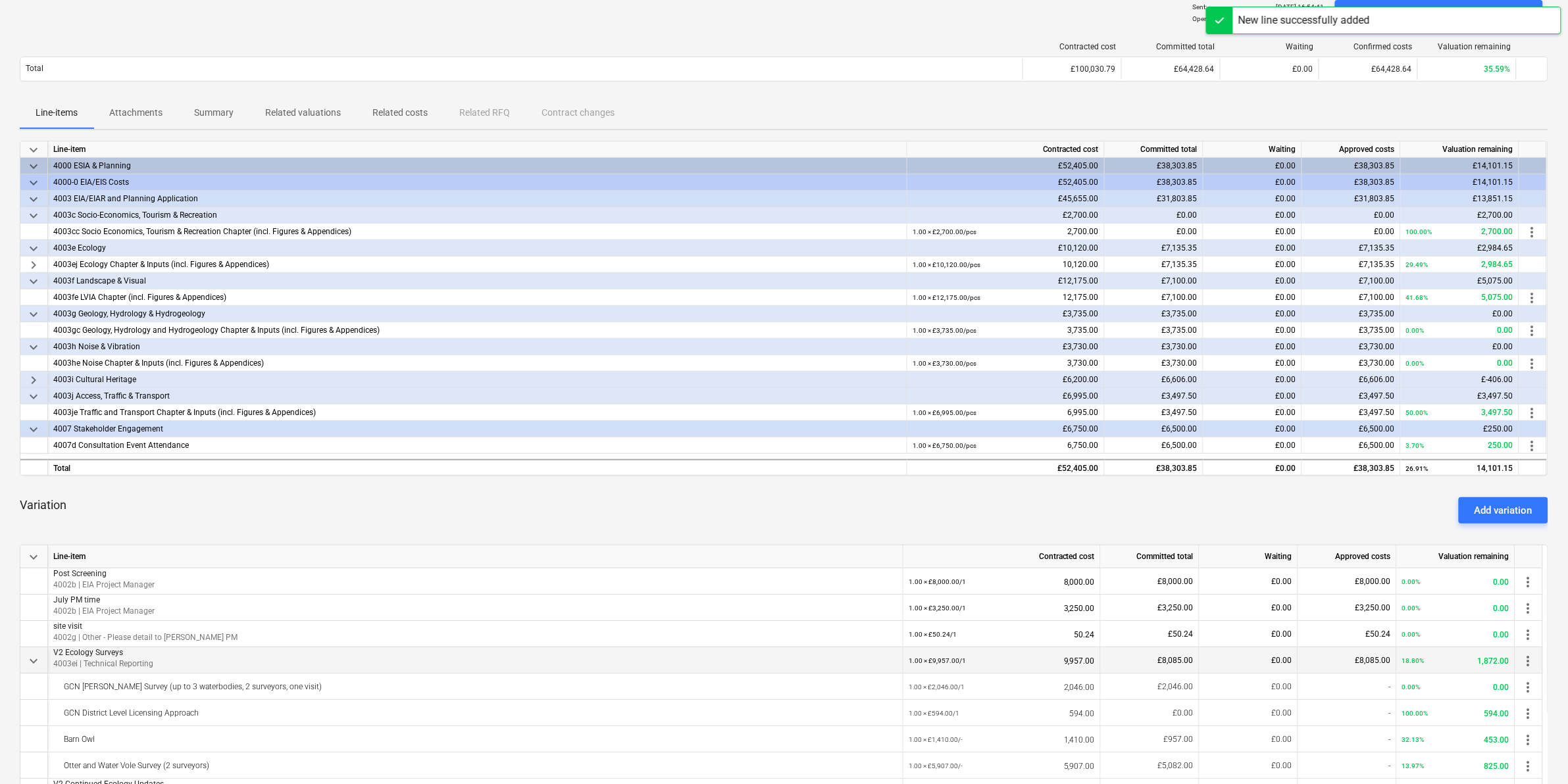
click at [31, 488] on div "keyboard_arrow_down" at bounding box center [34, 660] width 28 height 26
